Goal: Feedback & Contribution: Submit feedback/report problem

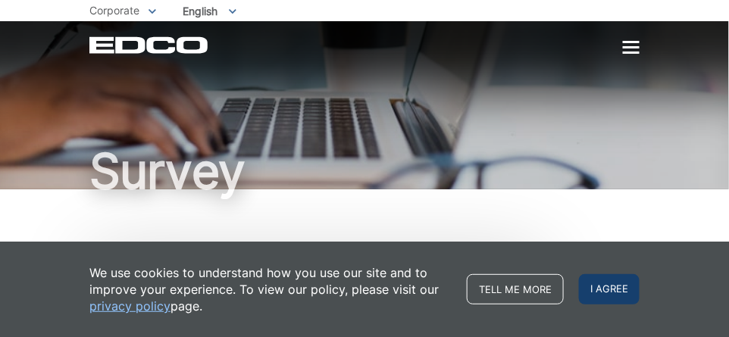
click at [602, 287] on span "I agree" at bounding box center [609, 289] width 61 height 30
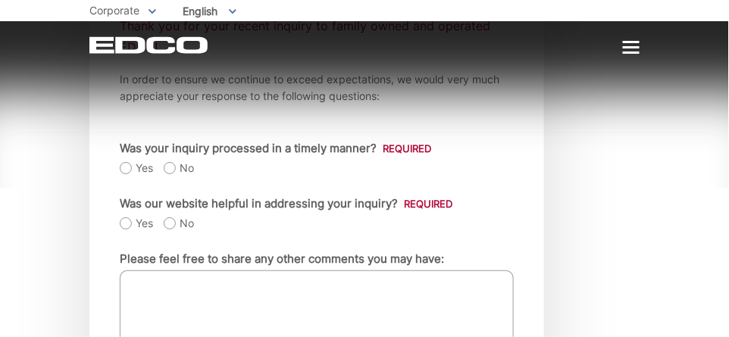
scroll to position [303, 0]
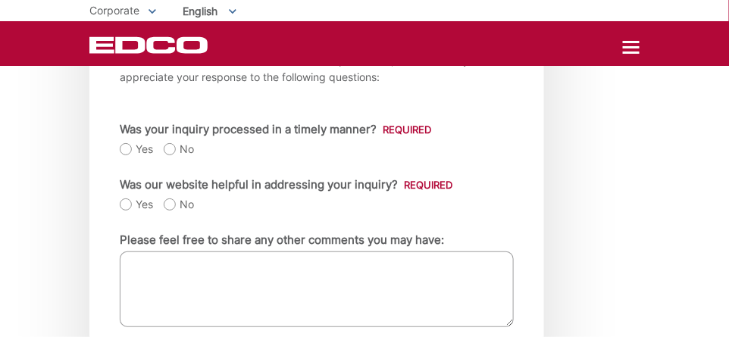
click at [126, 147] on label "Yes" at bounding box center [136, 149] width 33 height 15
radio input "true"
click at [127, 203] on label "Yes" at bounding box center [136, 204] width 33 height 15
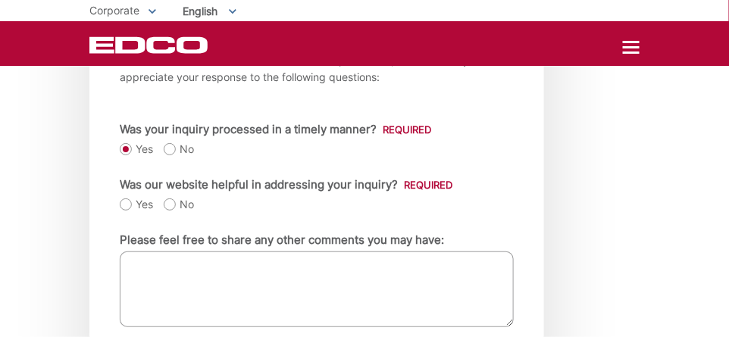
radio input "true"
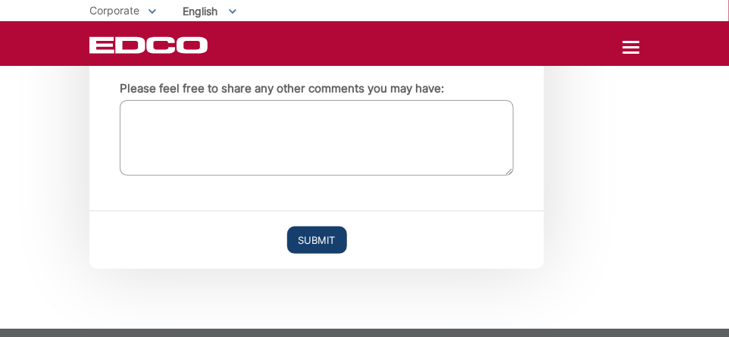
click at [317, 236] on input "Submit" at bounding box center [317, 240] width 60 height 27
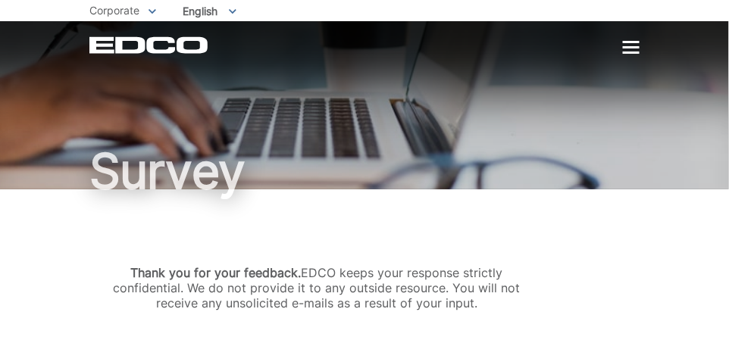
scroll to position [110, 0]
